Goal: Task Accomplishment & Management: Manage account settings

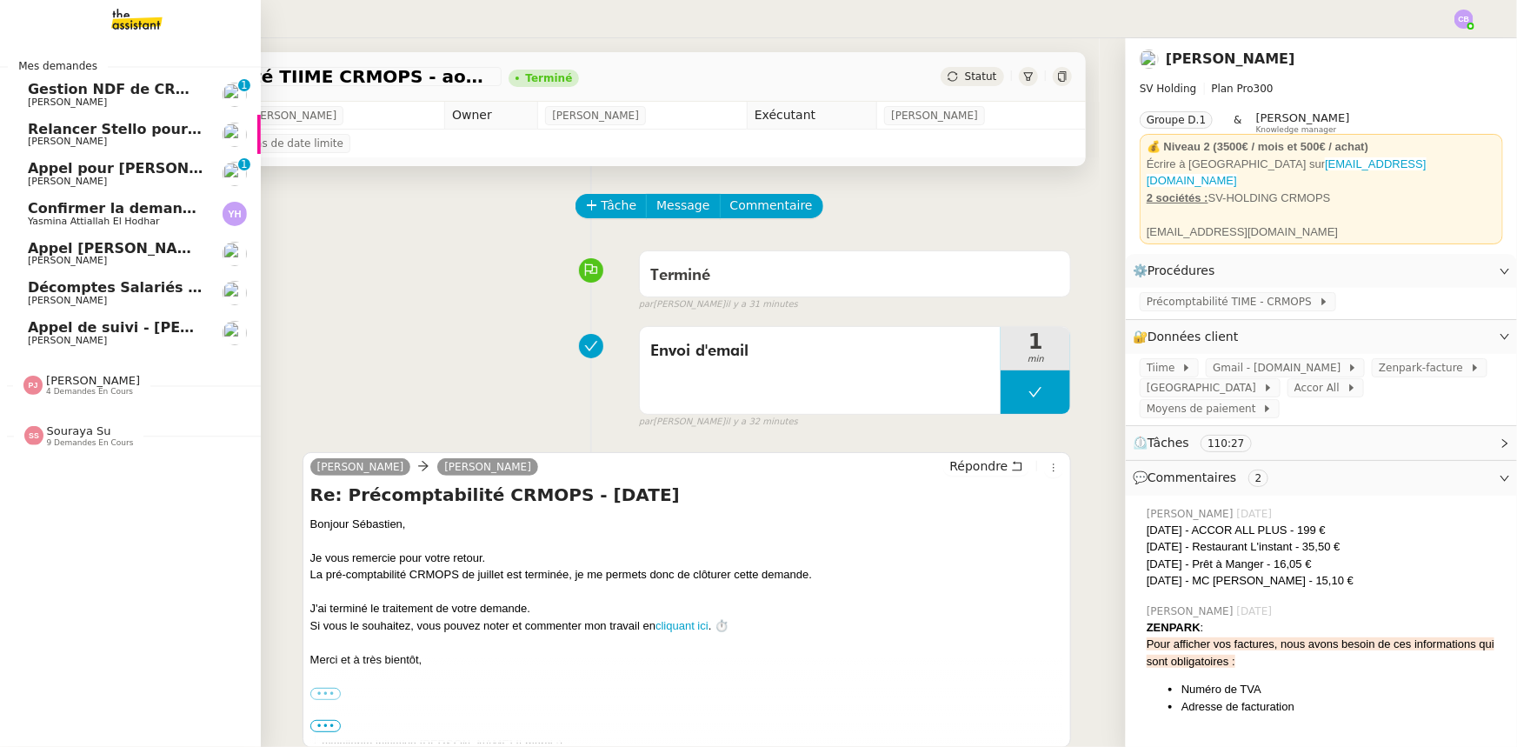
click at [107, 215] on span "Confirmer la demande de raccordement à la fibre" at bounding box center [221, 208] width 387 height 17
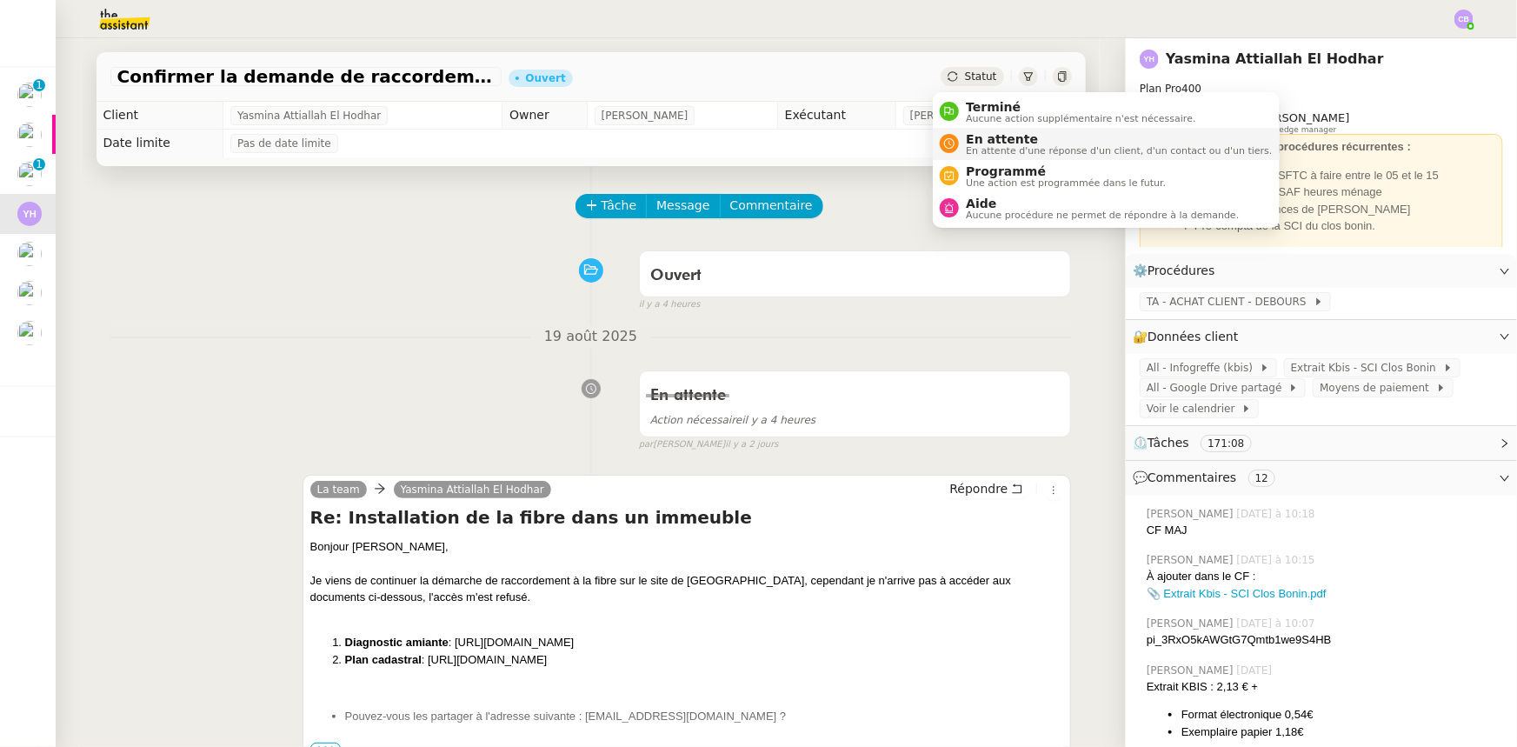
click at [977, 138] on span "En attente" at bounding box center [1119, 139] width 306 height 14
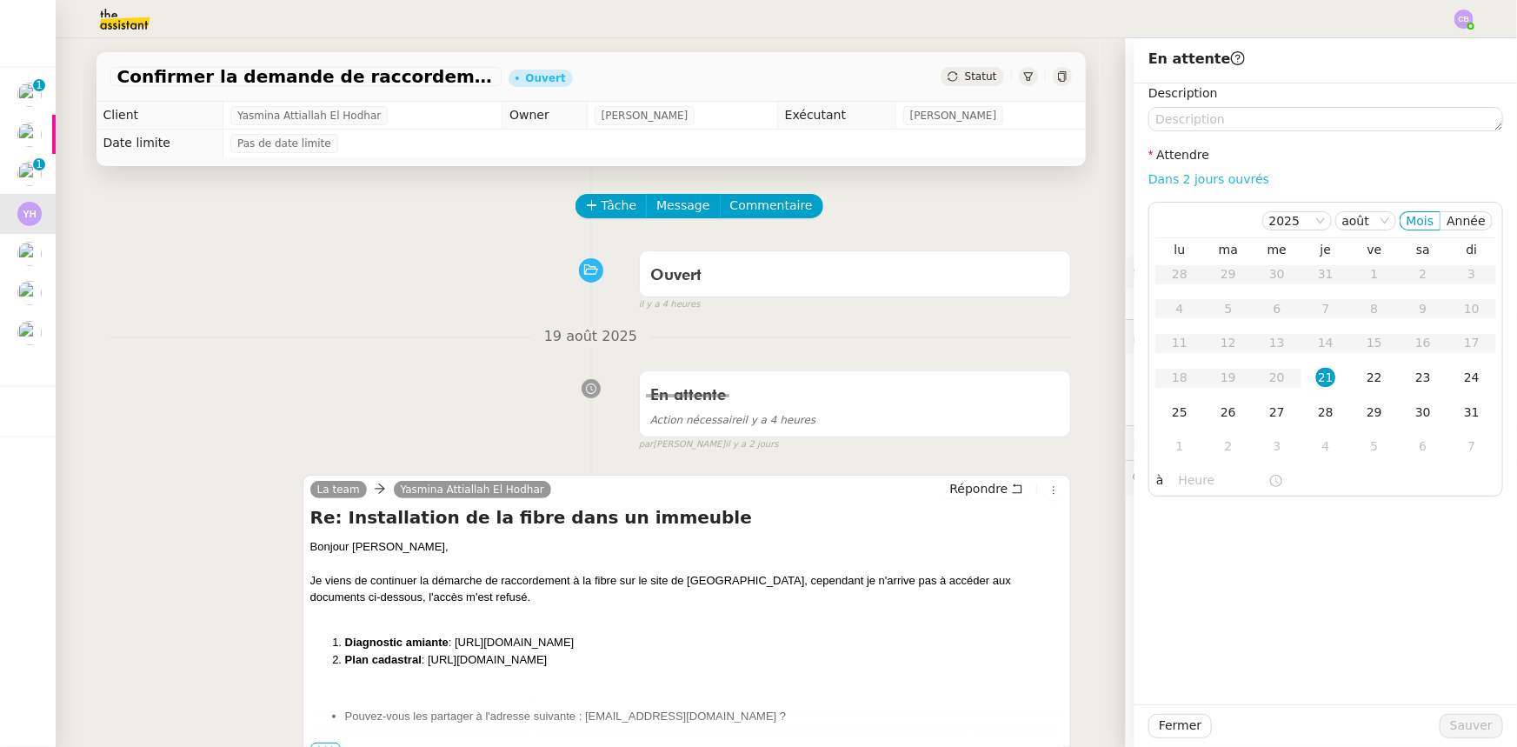
click at [1209, 182] on link "Dans 2 jours ouvrés" at bounding box center [1209, 179] width 121 height 14
type input "07:00"
click at [1366, 376] on div "22" at bounding box center [1374, 377] width 19 height 19
click at [1459, 723] on span "Sauver" at bounding box center [1471, 726] width 43 height 20
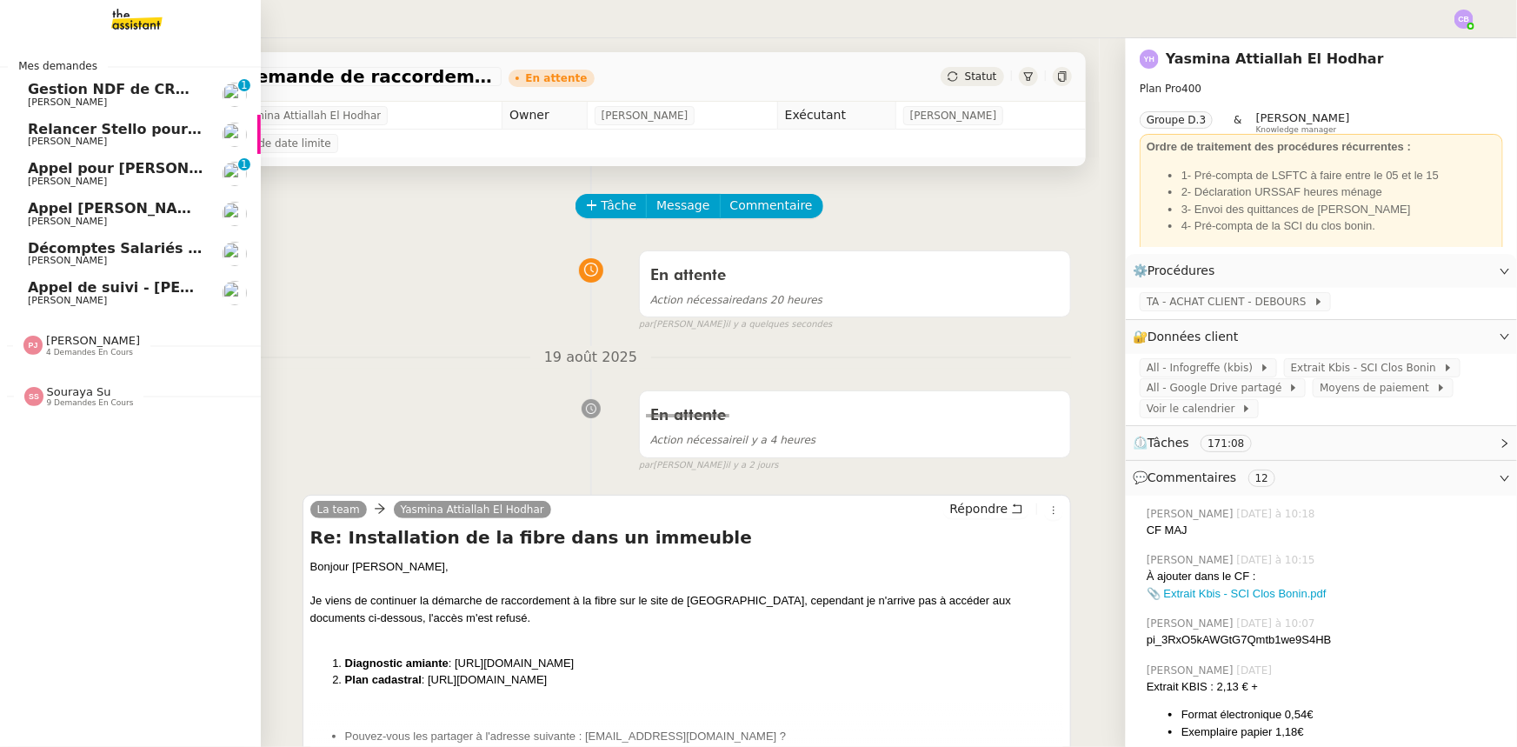
click at [123, 95] on span "Gestion NDF de CRMOPS - août 2025" at bounding box center [172, 89] width 288 height 17
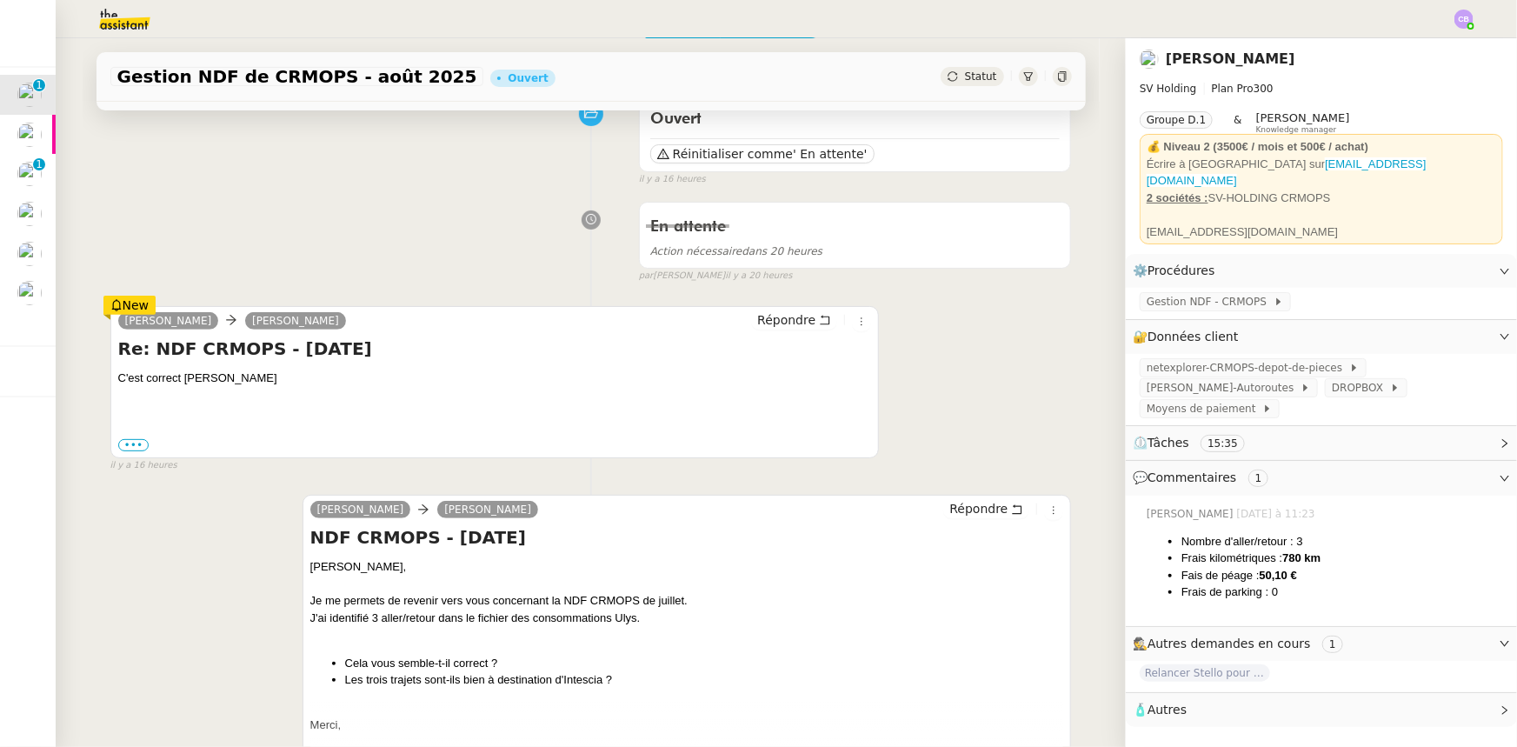
scroll to position [157, 0]
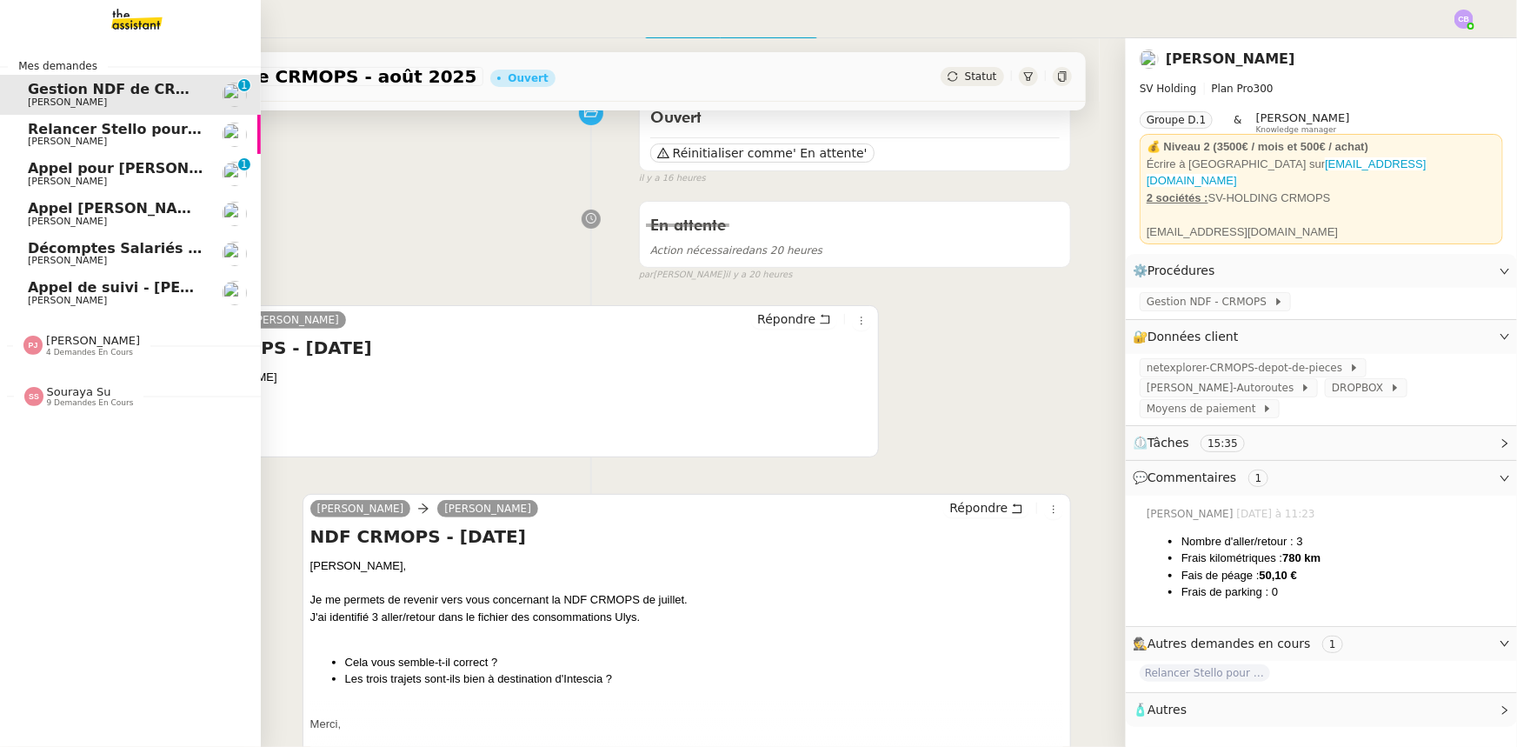
click at [53, 296] on span "[PERSON_NAME]" at bounding box center [67, 300] width 79 height 11
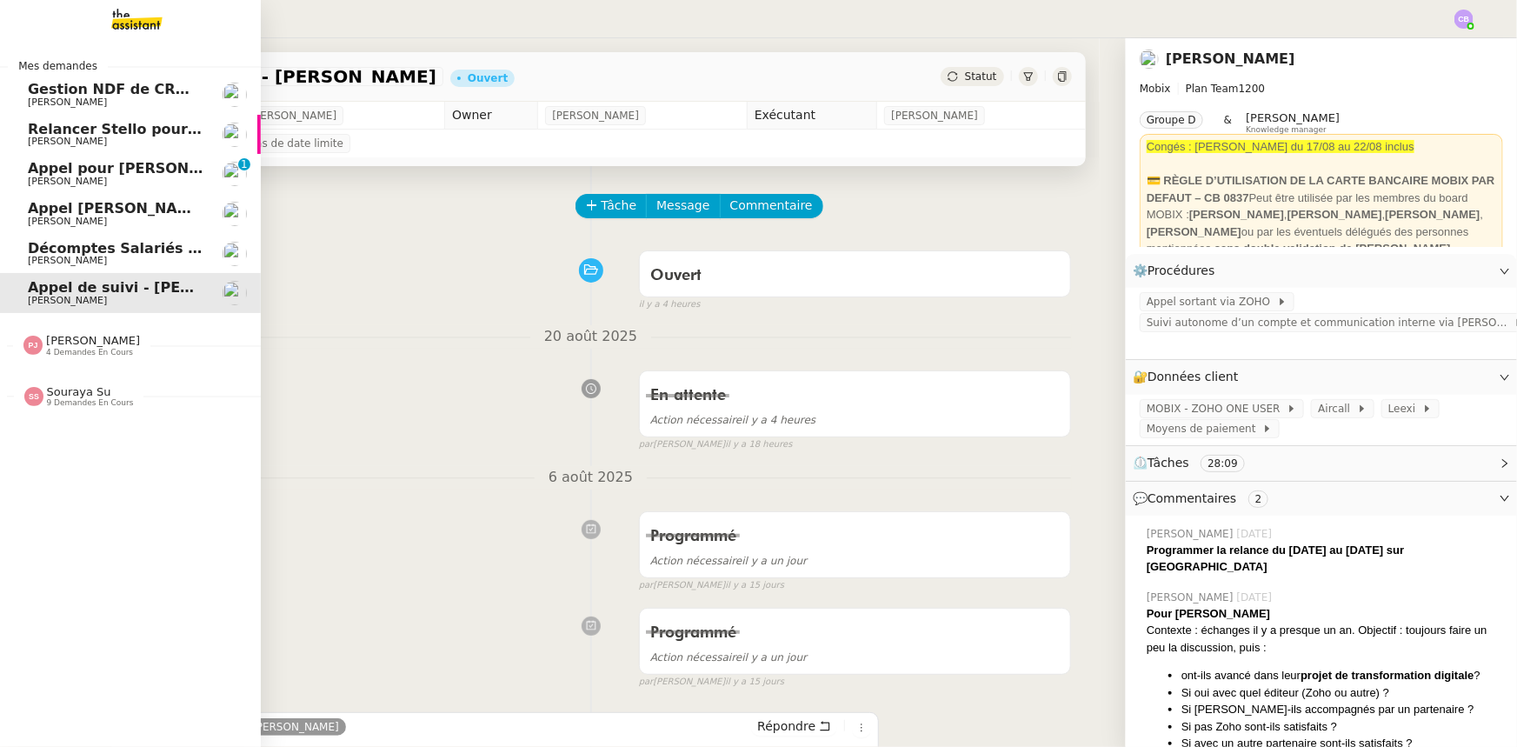
click at [80, 338] on span "[PERSON_NAME]" at bounding box center [93, 340] width 94 height 13
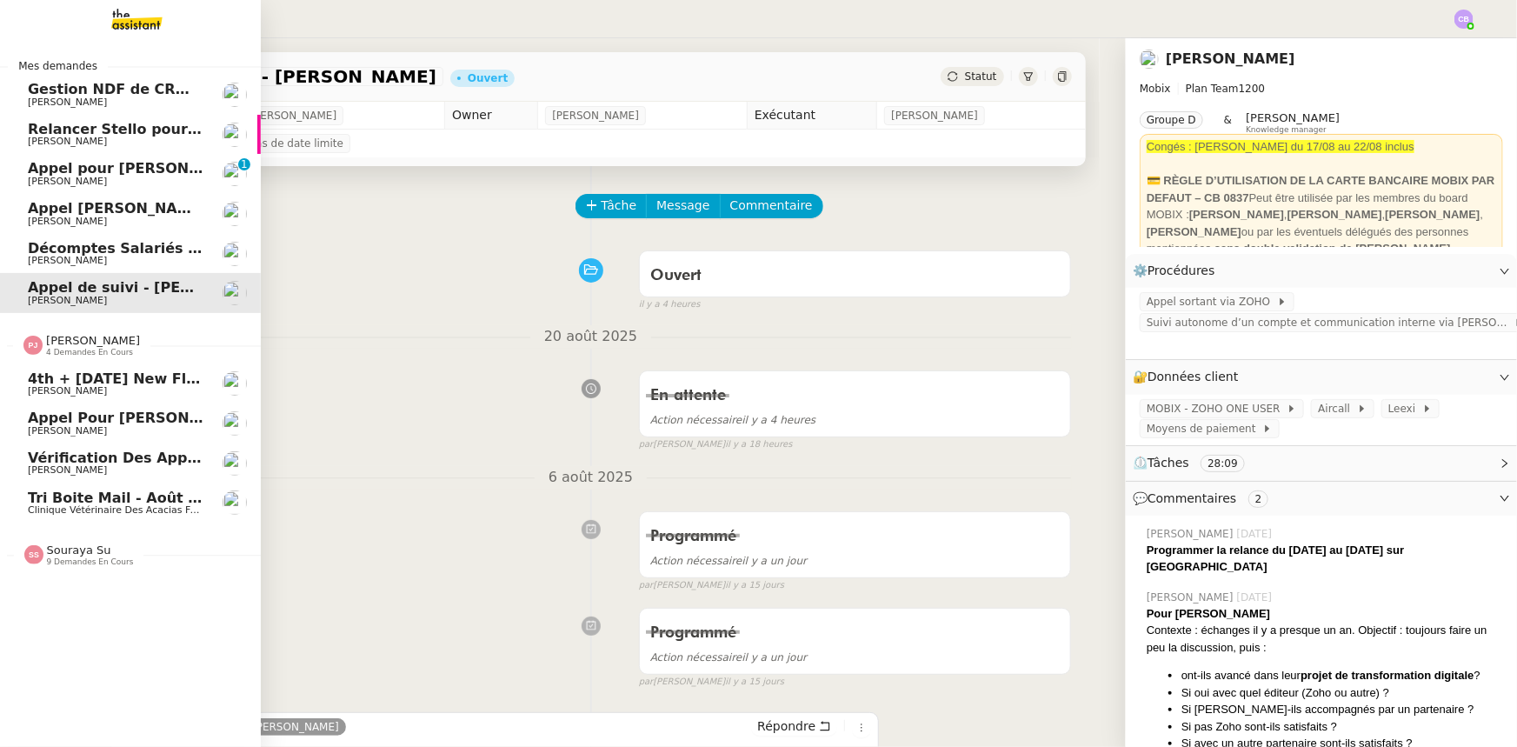
click at [80, 338] on span "[PERSON_NAME]" at bounding box center [93, 340] width 94 height 13
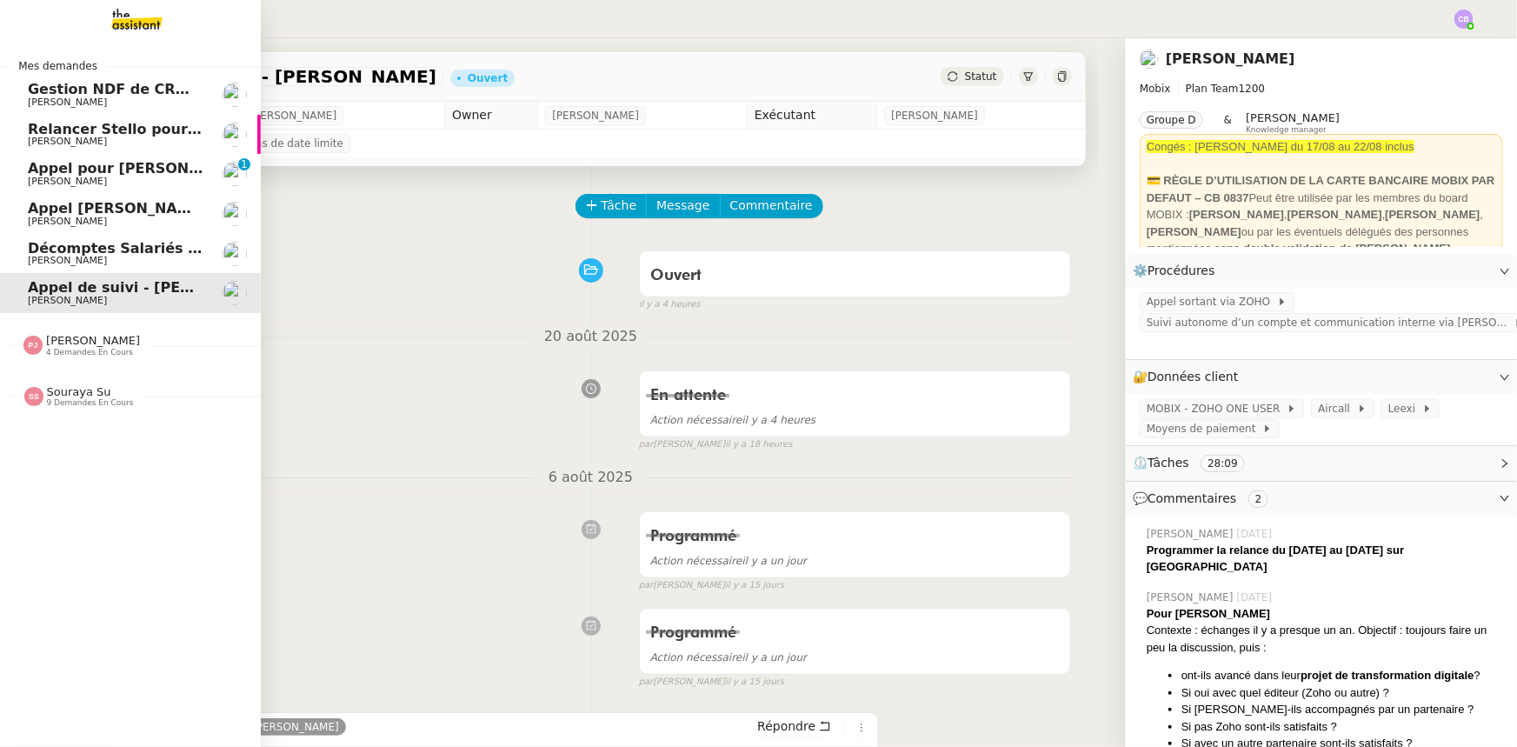
click at [84, 396] on span "Souraya Su" at bounding box center [79, 391] width 64 height 13
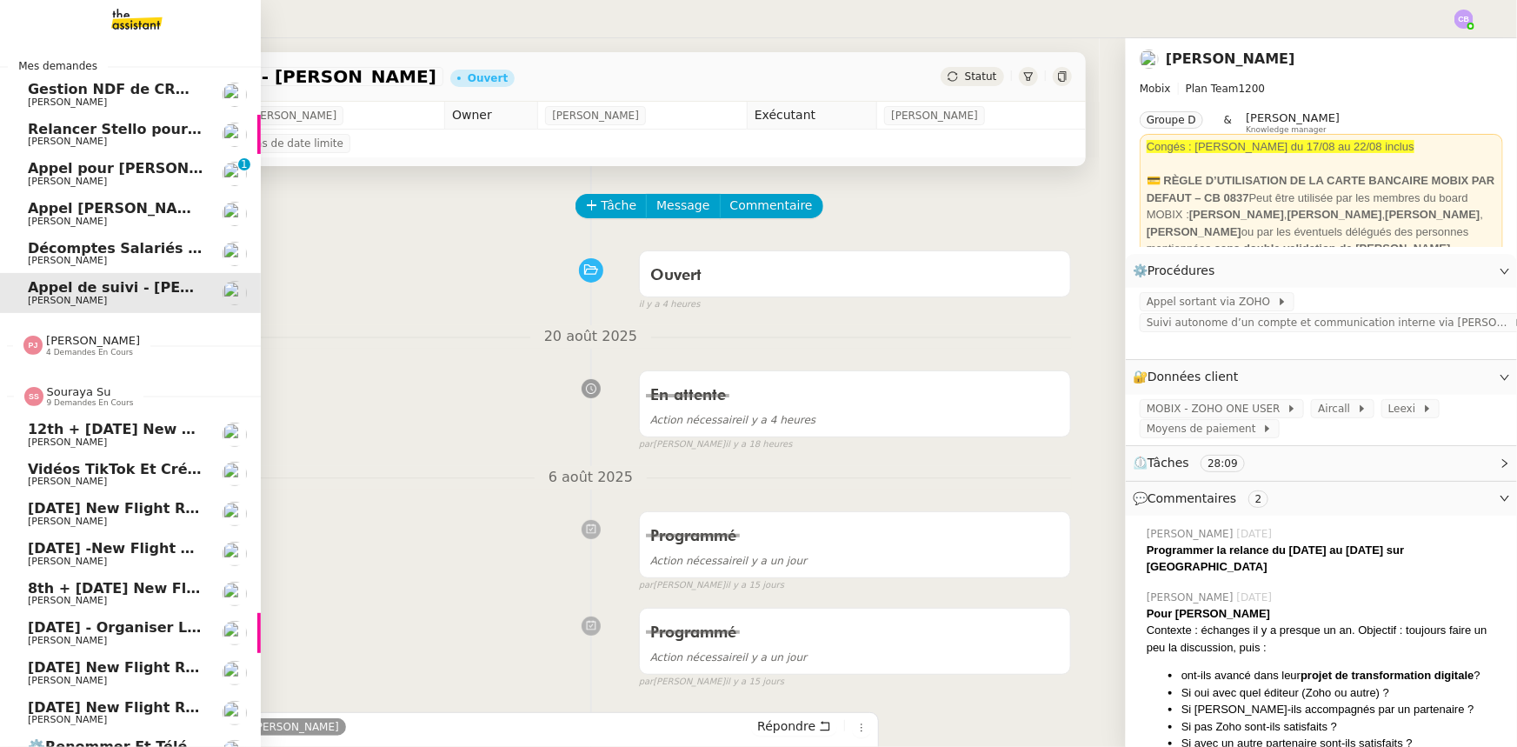
scroll to position [33, 0]
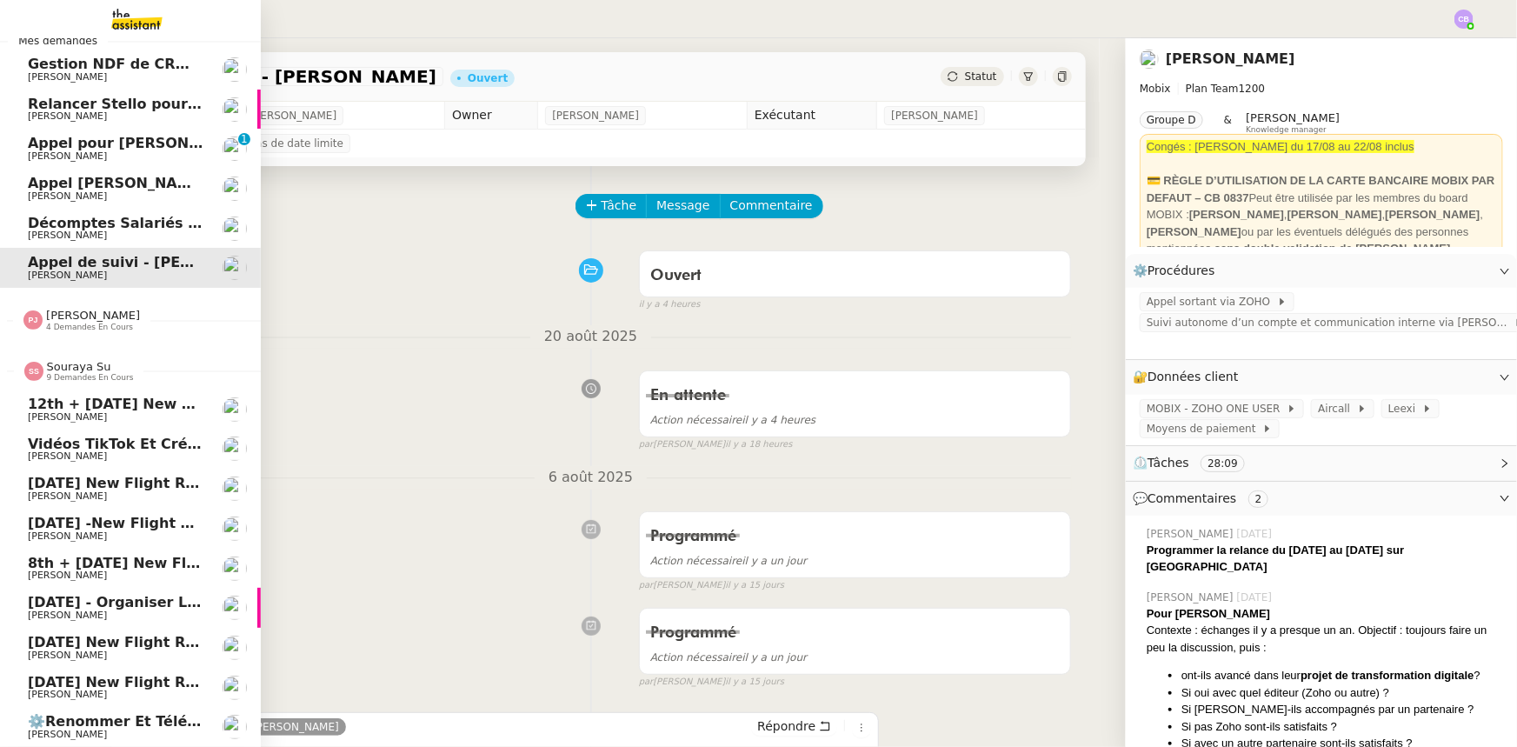
click at [80, 373] on span "9 demandes en cours" at bounding box center [90, 378] width 87 height 10
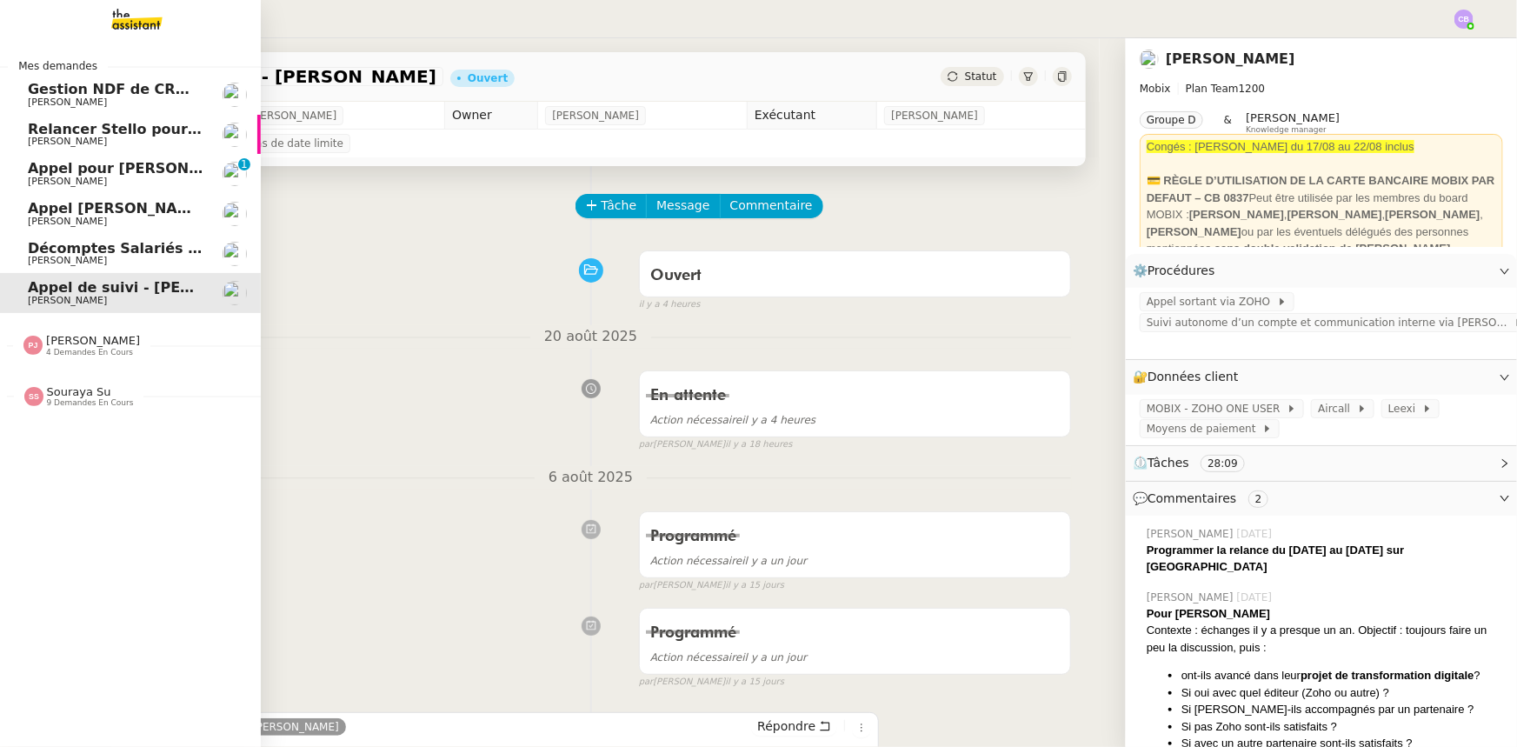
scroll to position [0, 0]
click at [89, 133] on span "Relancer Stello pour la casse matériel" at bounding box center [177, 129] width 298 height 17
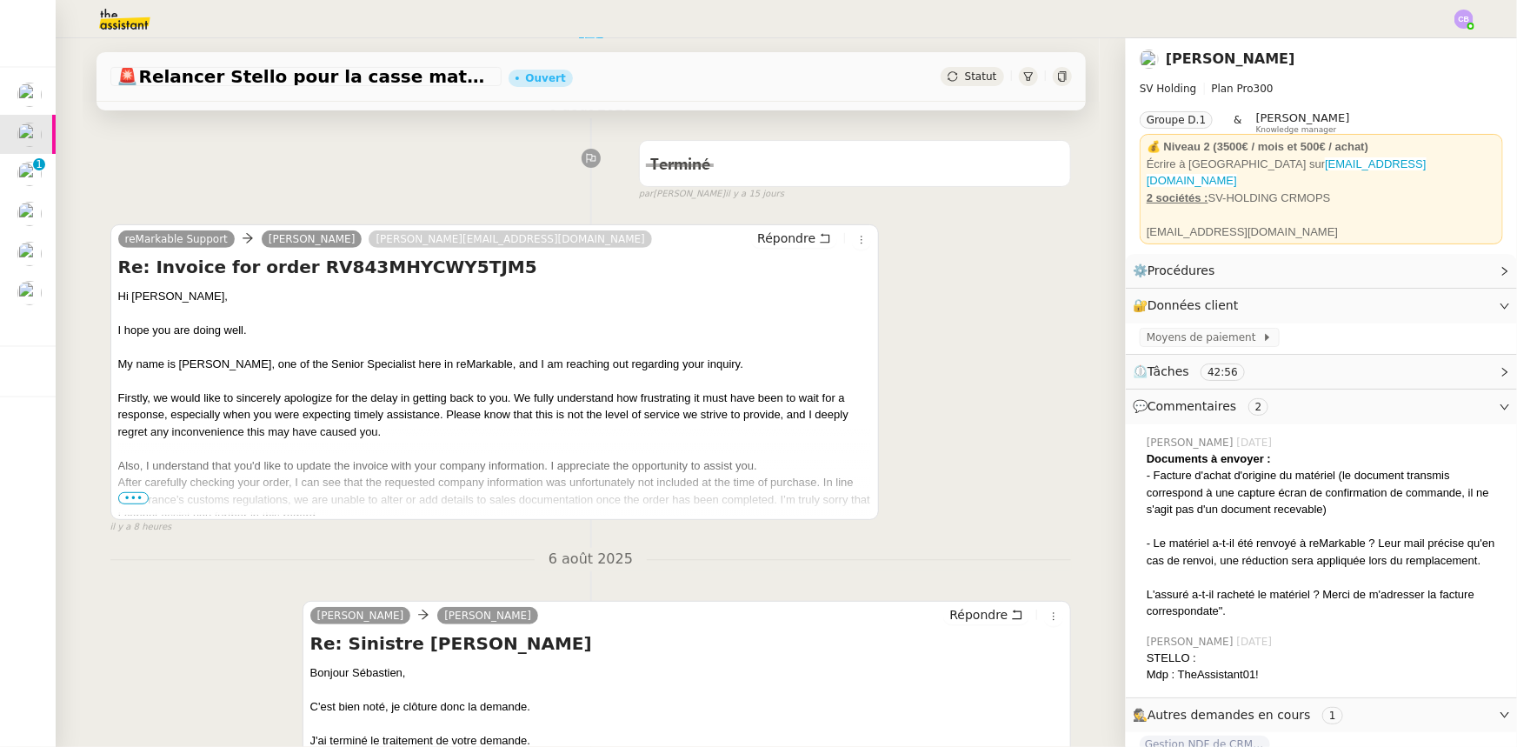
scroll to position [237, 0]
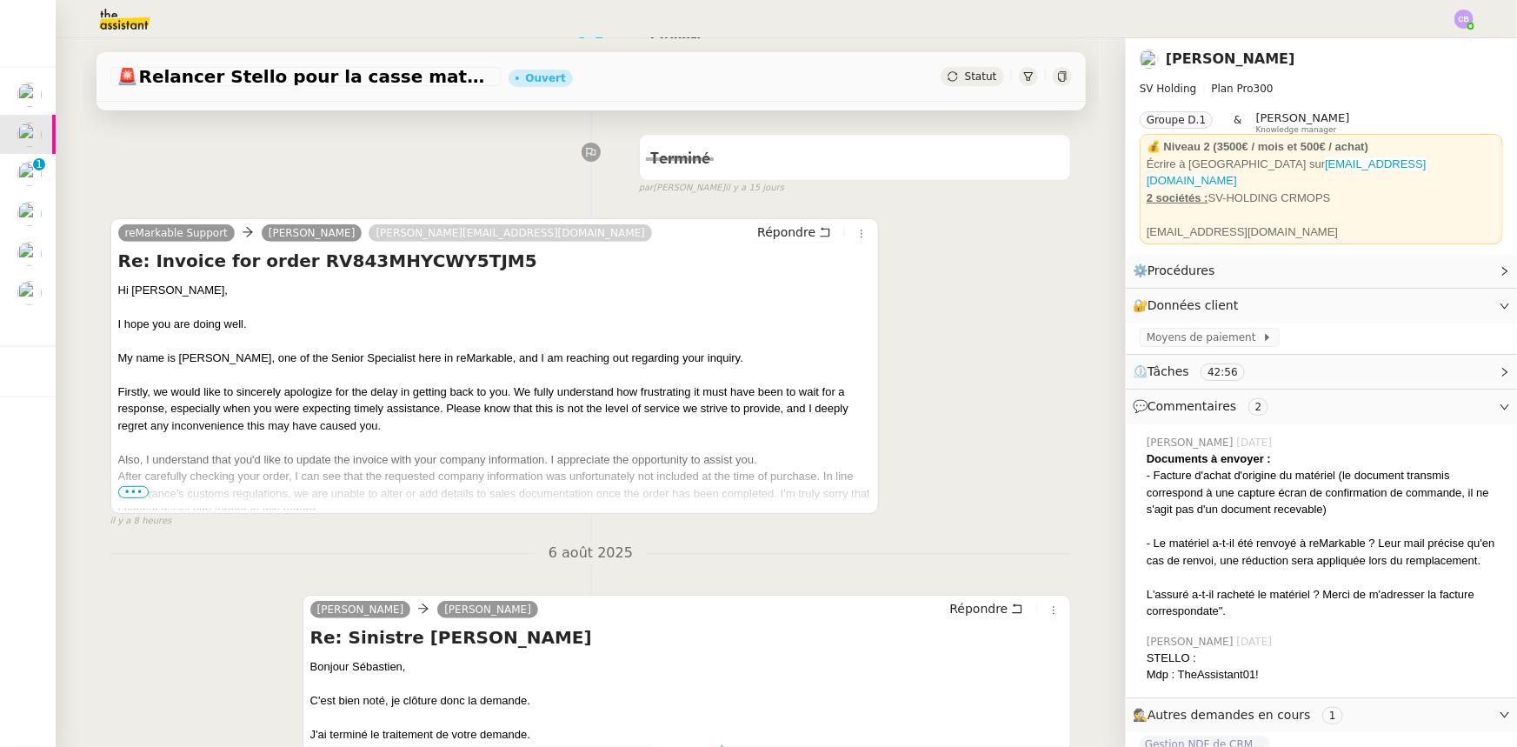
click at [128, 497] on span "•••" at bounding box center [133, 492] width 31 height 12
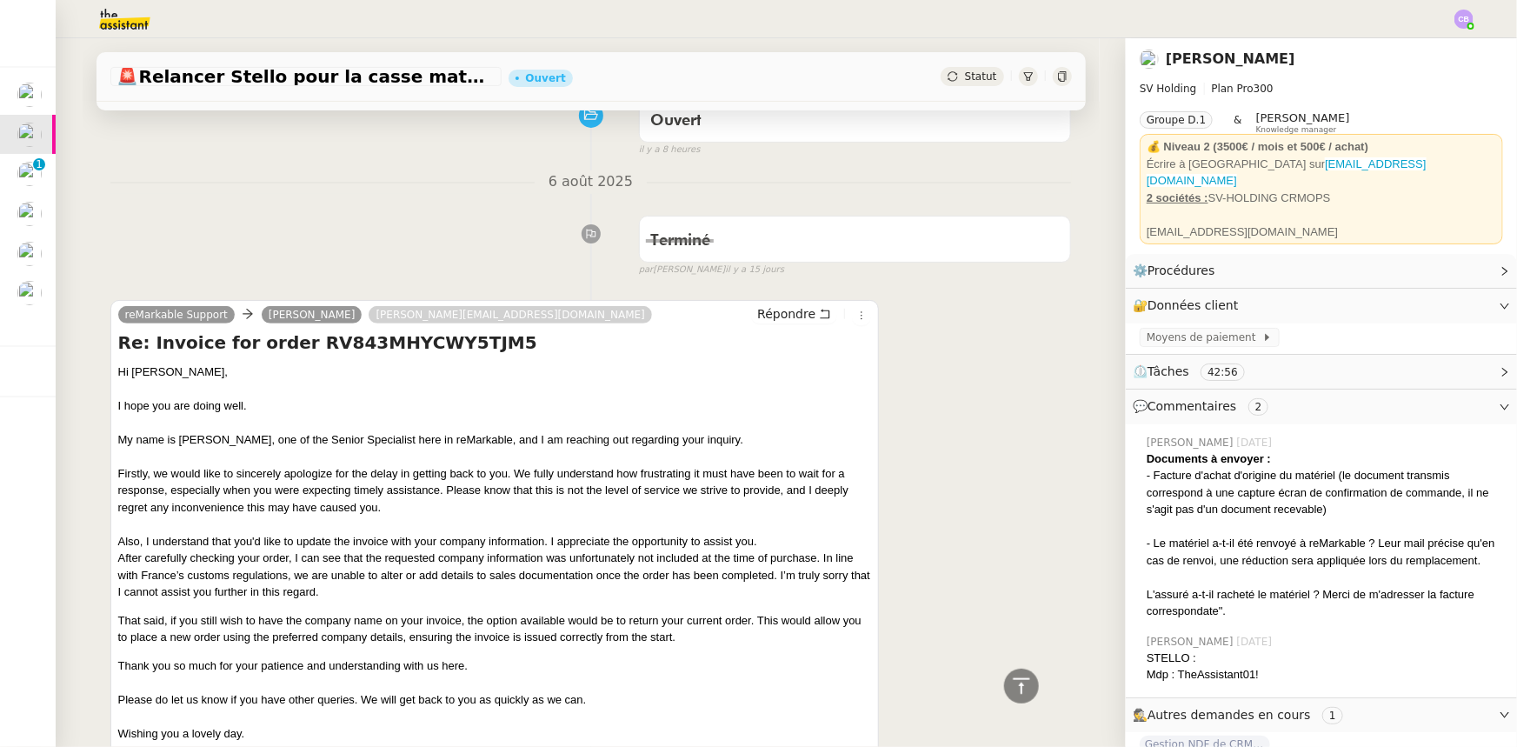
scroll to position [0, 0]
